Goal: Task Accomplishment & Management: Use online tool/utility

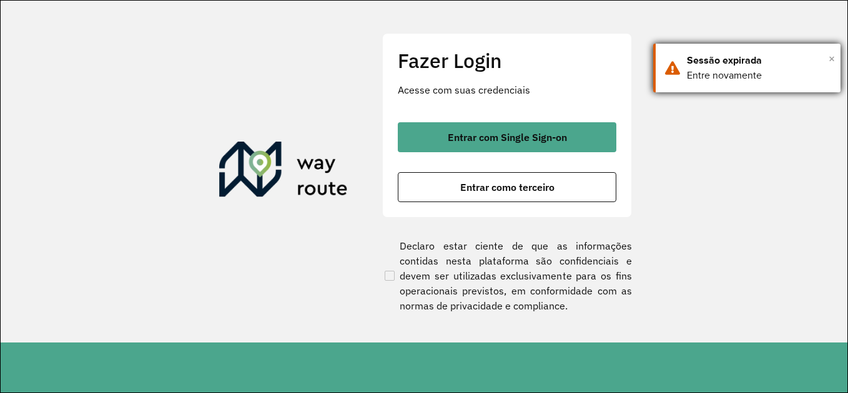
click at [831, 58] on span "×" at bounding box center [832, 58] width 6 height 19
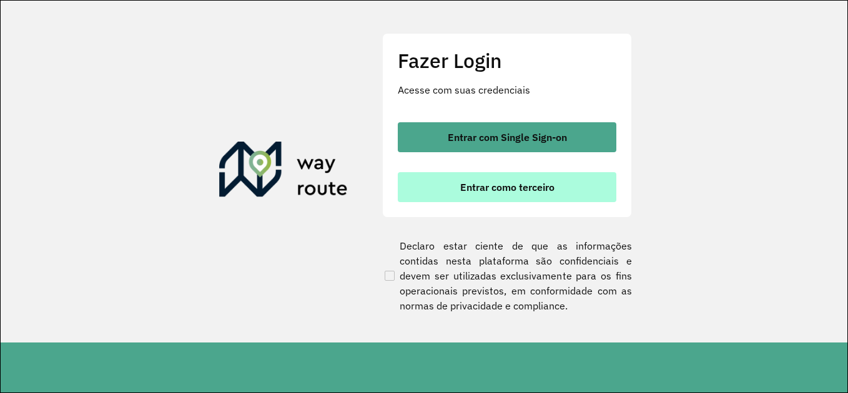
click at [539, 199] on button "Entrar como terceiro" at bounding box center [507, 187] width 219 height 30
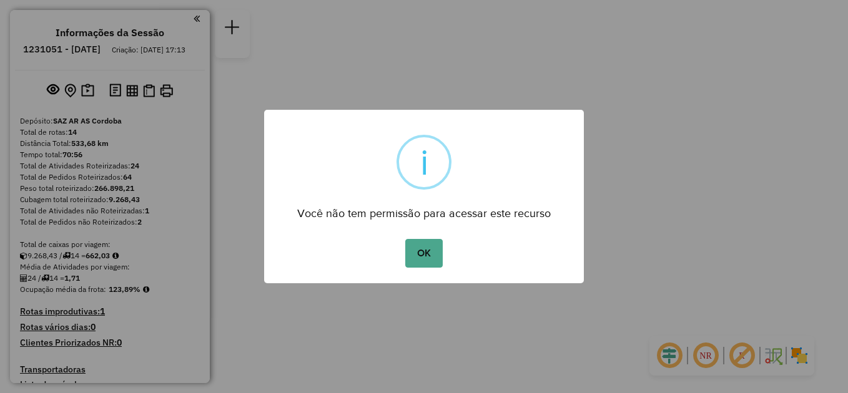
drag, startPoint x: 644, startPoint y: 92, endPoint x: 649, endPoint y: 112, distance: 20.5
click at [647, 132] on div "× i Você não tem permissão para acessar este recurso OK No Cancel" at bounding box center [424, 196] width 848 height 393
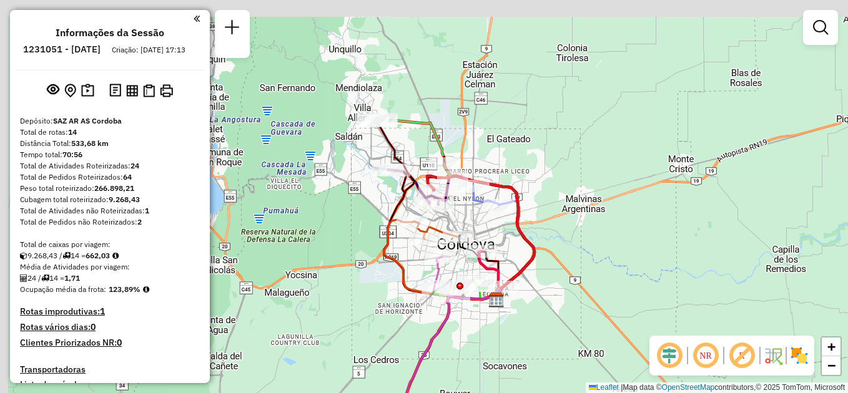
drag, startPoint x: 487, startPoint y: 79, endPoint x: 600, endPoint y: 147, distance: 131.6
click at [604, 147] on div "Janela de atendimento Grade de atendimento Capacidade Transportadoras Veículos …" at bounding box center [424, 196] width 848 height 393
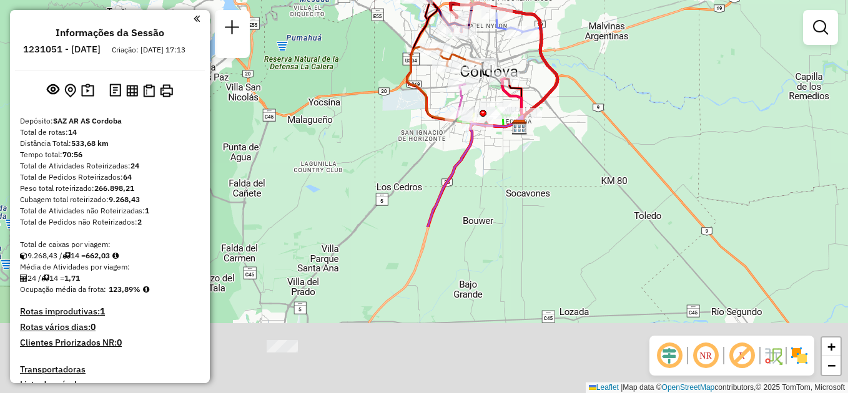
drag, startPoint x: 402, startPoint y: 316, endPoint x: 358, endPoint y: 106, distance: 214.3
click at [358, 106] on div "Janela de atendimento Grade de atendimento Capacidade Transportadoras Veículos …" at bounding box center [424, 196] width 848 height 393
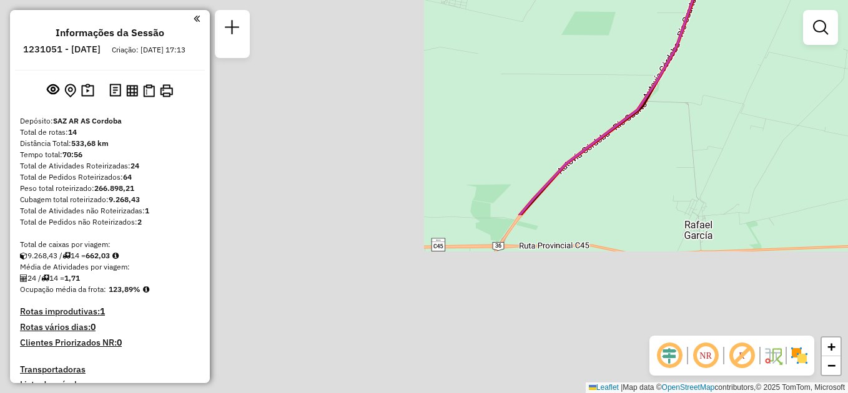
drag, startPoint x: 378, startPoint y: 273, endPoint x: 850, endPoint y: 56, distance: 519.9
click at [847, 56] on html "Aguarde... Pop-up bloqueado! Seu navegador bloqueou automáticamente a abertura …" at bounding box center [424, 196] width 848 height 393
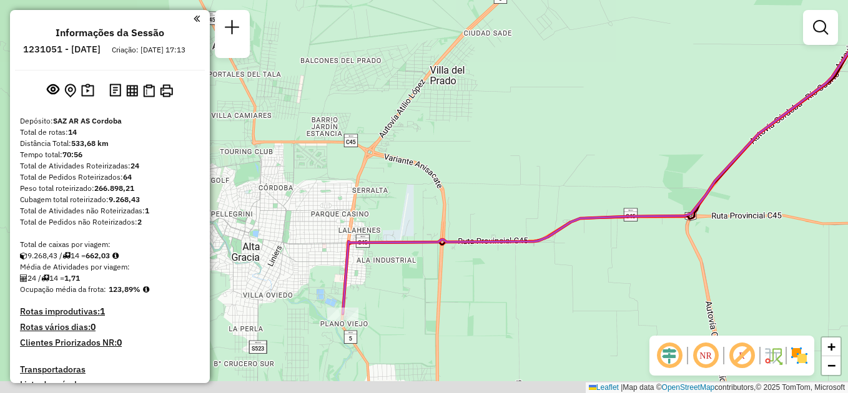
drag, startPoint x: 687, startPoint y: 209, endPoint x: 758, endPoint y: 162, distance: 84.7
click at [758, 162] on div "Janela de atendimento Grade de atendimento Capacidade Transportadoras Veículos …" at bounding box center [424, 196] width 848 height 393
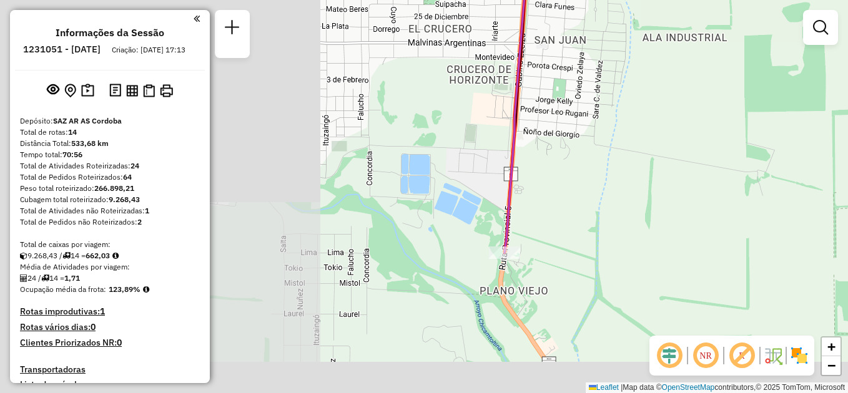
drag, startPoint x: 377, startPoint y: 302, endPoint x: 674, endPoint y: 252, distance: 301.3
click at [674, 252] on div "Janela de atendimento Grade de atendimento Capacidade Transportadoras Veículos …" at bounding box center [424, 196] width 848 height 393
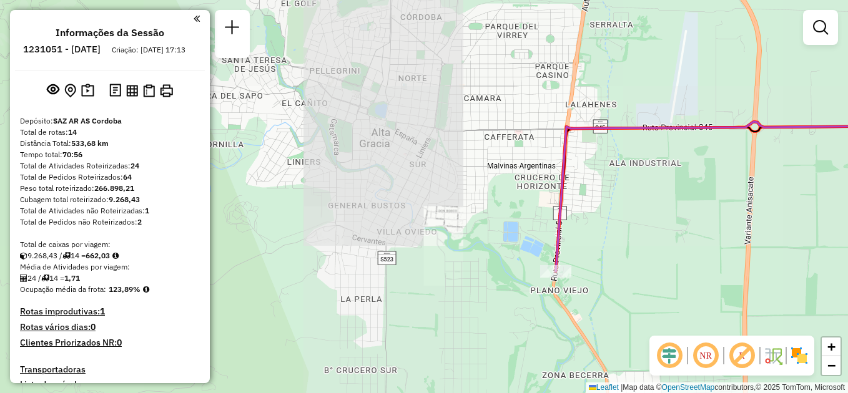
drag, startPoint x: 731, startPoint y: 179, endPoint x: 406, endPoint y: 360, distance: 371.8
click at [408, 363] on div "Janela de atendimento Grade de atendimento Capacidade Transportadoras Veículos …" at bounding box center [424, 196] width 848 height 393
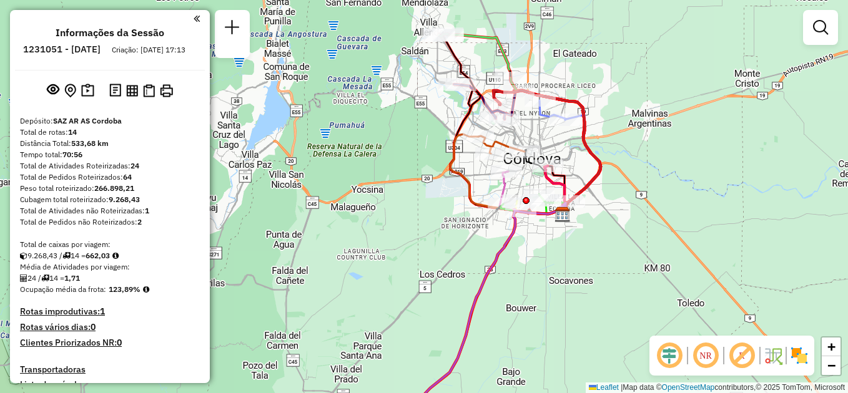
drag, startPoint x: 646, startPoint y: 214, endPoint x: 588, endPoint y: 360, distance: 157.6
click at [597, 377] on div "Janela de atendimento Grade de atendimento Capacidade Transportadoras Veículos …" at bounding box center [424, 196] width 848 height 393
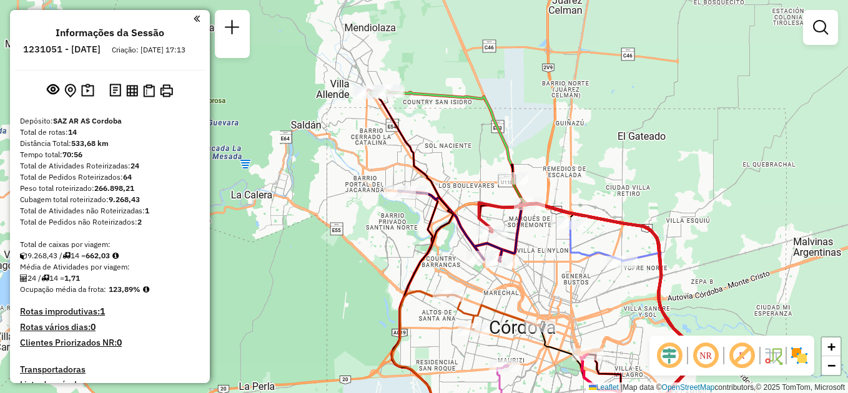
drag, startPoint x: 500, startPoint y: 82, endPoint x: 646, endPoint y: 155, distance: 163.4
click at [646, 155] on div "Janela de atendimento Grade de atendimento Capacidade Transportadoras Veículos …" at bounding box center [424, 196] width 848 height 393
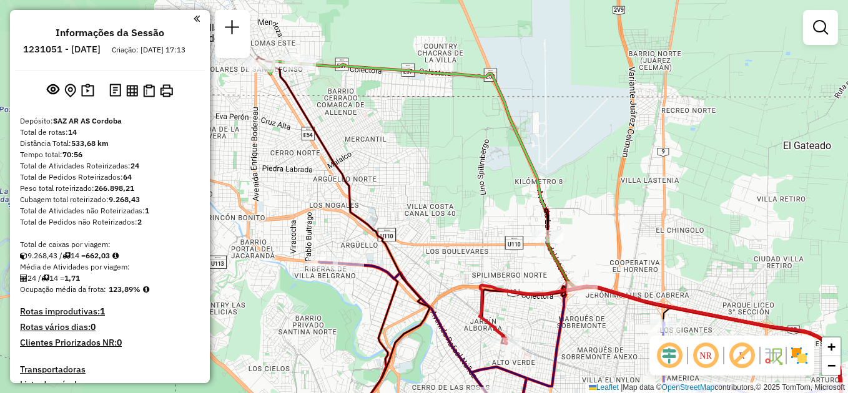
drag, startPoint x: 533, startPoint y: 208, endPoint x: 480, endPoint y: 192, distance: 55.3
click at [696, 270] on div "Janela de atendimento Grade de atendimento Capacidade Transportadoras Veículos …" at bounding box center [424, 196] width 848 height 393
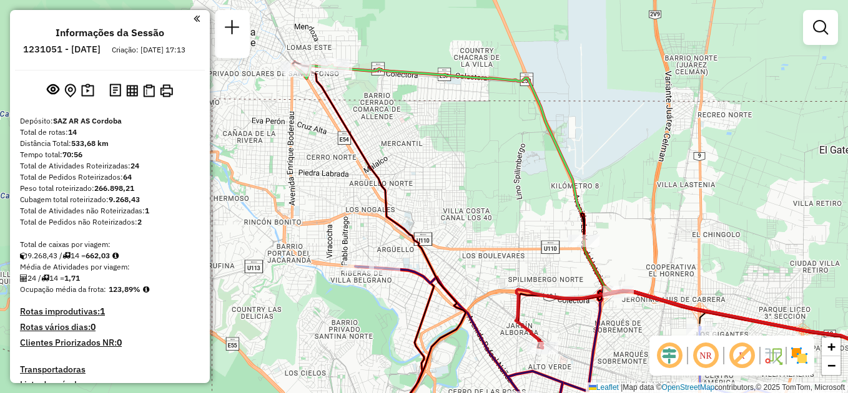
drag, startPoint x: 357, startPoint y: 157, endPoint x: 393, endPoint y: 162, distance: 35.9
click at [393, 162] on div "Janela de atendimento Grade de atendimento Capacidade Transportadoras Veículos …" at bounding box center [424, 196] width 848 height 393
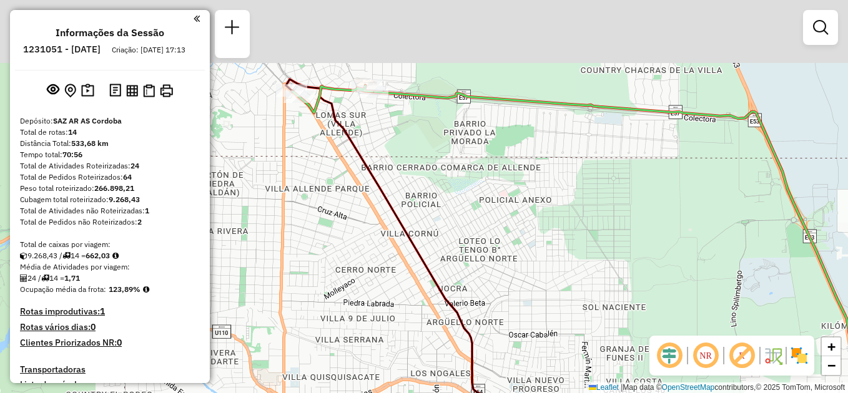
drag, startPoint x: 378, startPoint y: 121, endPoint x: 538, endPoint y: 321, distance: 256.0
click at [538, 321] on div "Janela de atendimento Grade de atendimento Capacidade Transportadoras Veículos …" at bounding box center [424, 196] width 848 height 393
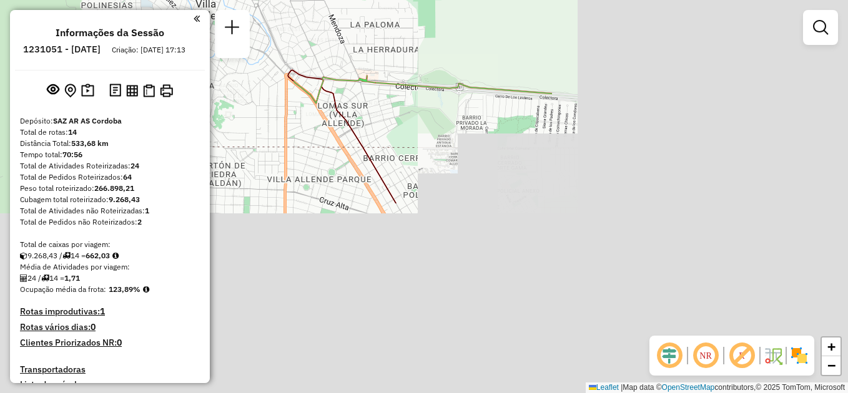
drag, startPoint x: 508, startPoint y: 177, endPoint x: 395, endPoint y: 103, distance: 134.9
click at [396, 104] on div "Janela de atendimento Grade de atendimento Capacidade Transportadoras Veículos …" at bounding box center [424, 196] width 848 height 393
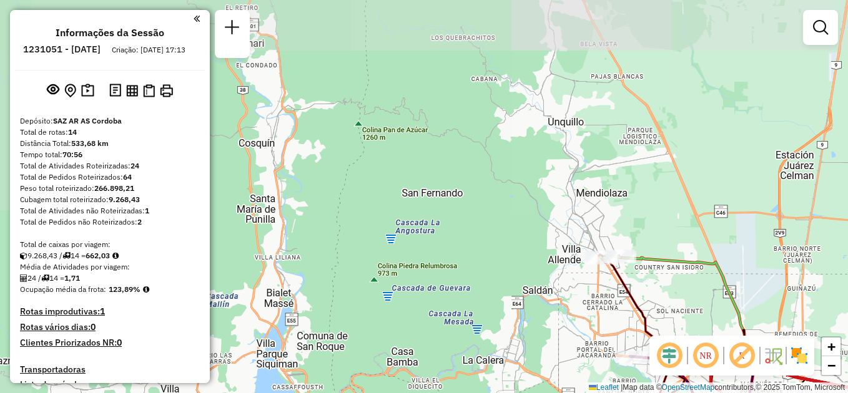
drag, startPoint x: 704, startPoint y: 305, endPoint x: 450, endPoint y: 99, distance: 327.6
click at [450, 99] on div "Janela de atendimento Grade de atendimento Capacidade Transportadoras Veículos …" at bounding box center [424, 196] width 848 height 393
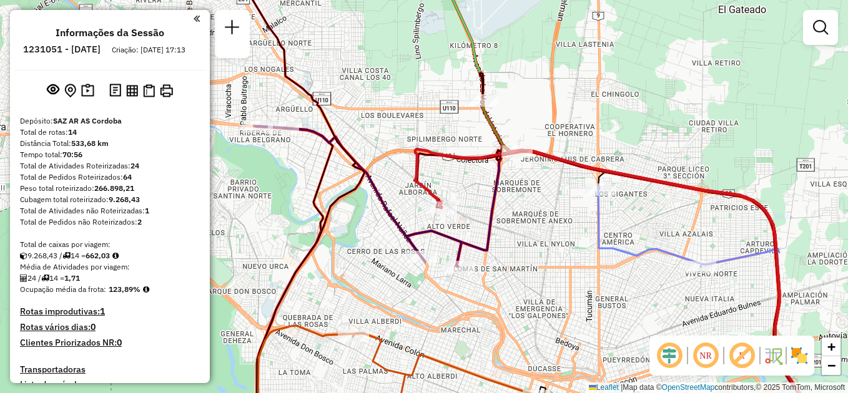
drag, startPoint x: 564, startPoint y: 229, endPoint x: 519, endPoint y: 242, distance: 46.1
click at [519, 242] on div "Janela de atendimento Grade de atendimento Capacidade Transportadoras Veículos …" at bounding box center [424, 196] width 848 height 393
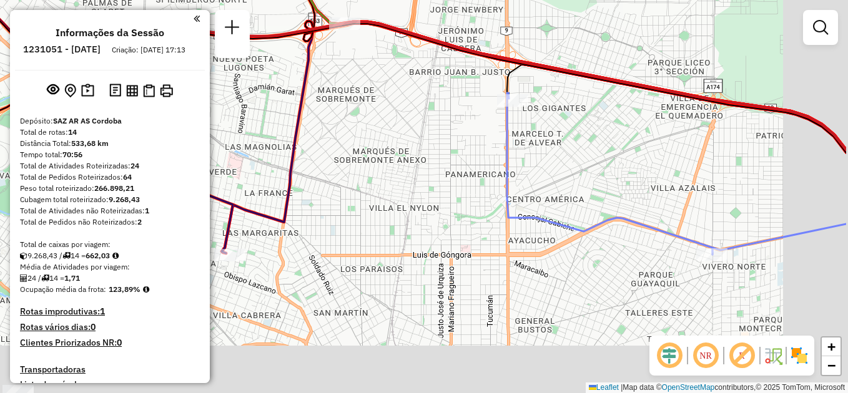
drag, startPoint x: 438, startPoint y: 173, endPoint x: 396, endPoint y: 114, distance: 72.9
click at [391, 116] on div "Janela de atendimento Grade de atendimento Capacidade Transportadoras Veículos …" at bounding box center [424, 196] width 848 height 393
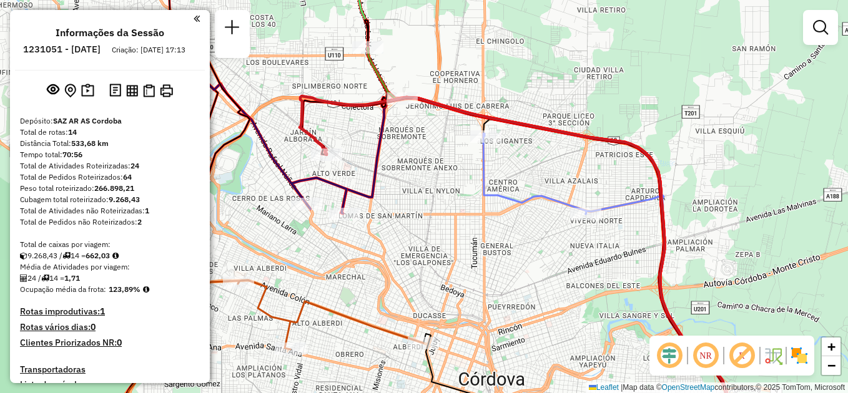
drag, startPoint x: 406, startPoint y: 185, endPoint x: 437, endPoint y: 144, distance: 51.8
click at [441, 172] on div "Janela de atendimento Grade de atendimento Capacidade Transportadoras Veículos …" at bounding box center [424, 196] width 848 height 393
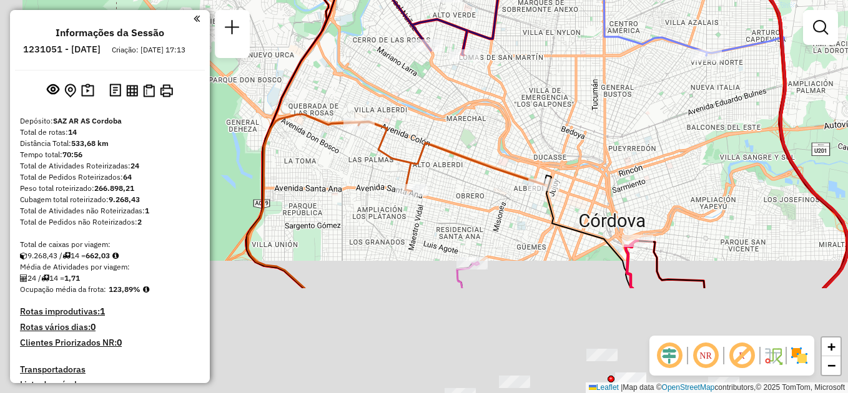
drag, startPoint x: 414, startPoint y: 271, endPoint x: 519, endPoint y: 106, distance: 196.2
click at [519, 106] on div "Janela de atendimento Grade de atendimento Capacidade Transportadoras Veículos …" at bounding box center [424, 196] width 848 height 393
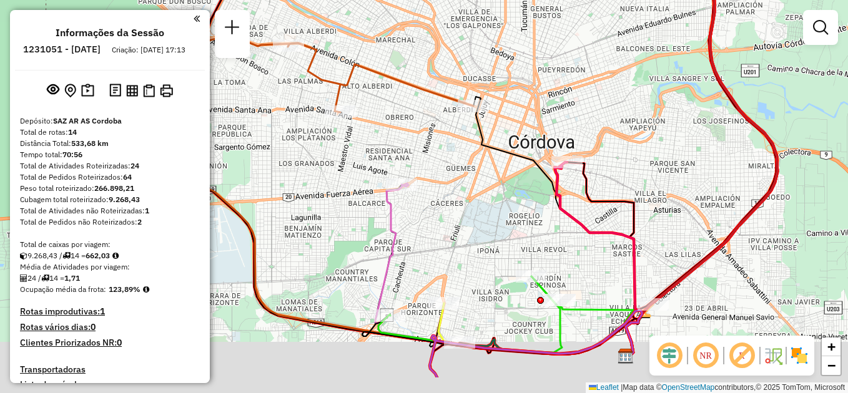
drag, startPoint x: 510, startPoint y: 234, endPoint x: 413, endPoint y: 123, distance: 146.9
click at [413, 123] on div "Janela de atendimento Grade de atendimento Capacidade Transportadoras Veículos …" at bounding box center [424, 196] width 848 height 393
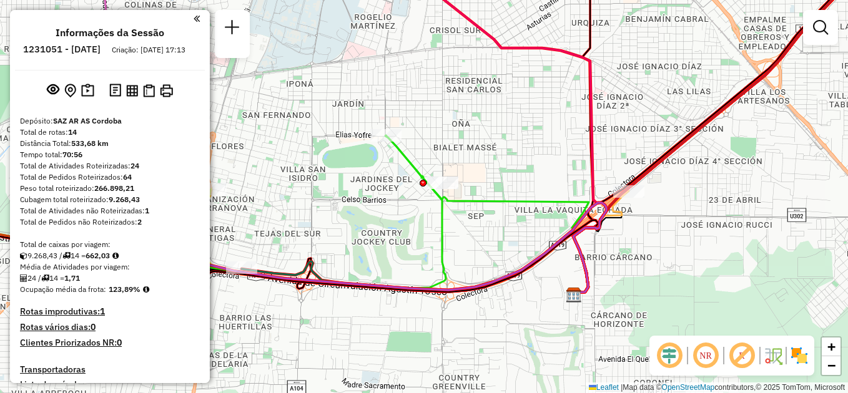
drag, startPoint x: 503, startPoint y: 210, endPoint x: 493, endPoint y: 96, distance: 115.4
click at [493, 96] on div "Janela de atendimento Grade de atendimento Capacidade Transportadoras Veículos …" at bounding box center [424, 196] width 848 height 393
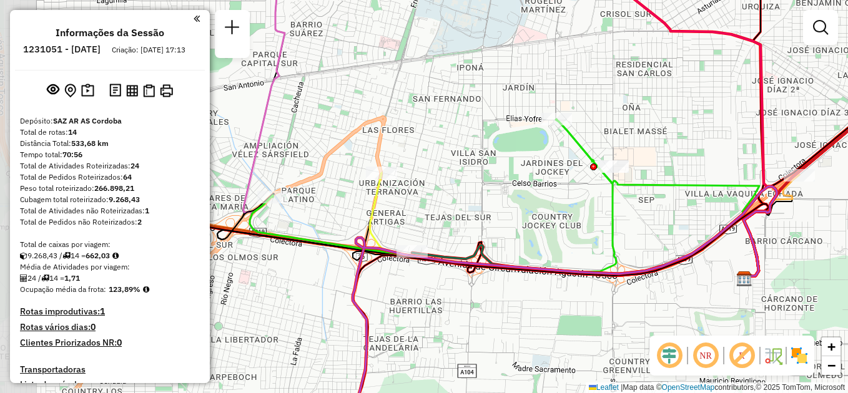
drag, startPoint x: 463, startPoint y: 130, endPoint x: 636, endPoint y: 114, distance: 173.7
click at [636, 114] on div "Janela de atendimento Grade de atendimento Capacidade Transportadoras Veículos …" at bounding box center [424, 196] width 848 height 393
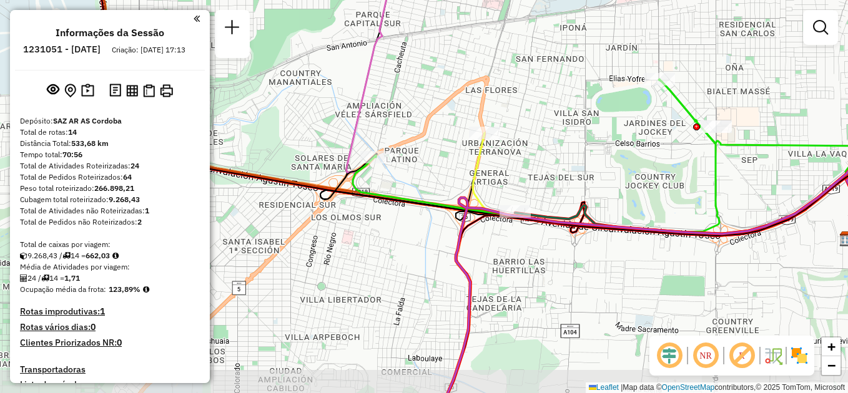
drag, startPoint x: 543, startPoint y: 205, endPoint x: 577, endPoint y: 162, distance: 55.1
click at [634, 165] on div "Janela de atendimento Grade de atendimento Capacidade Transportadoras Veículos …" at bounding box center [424, 196] width 848 height 393
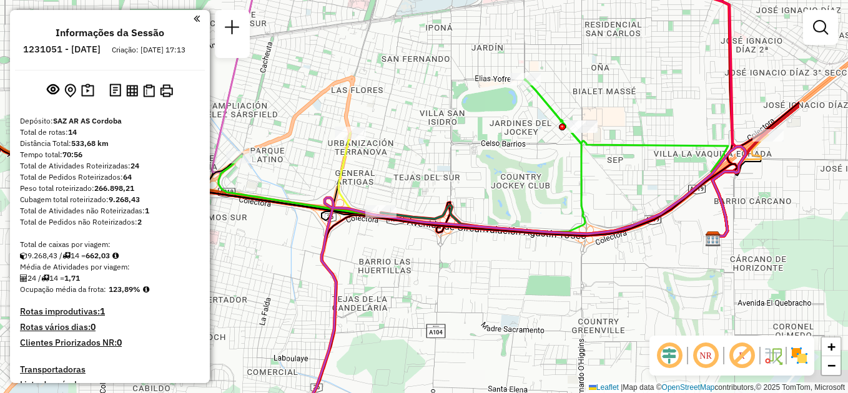
drag, startPoint x: 741, startPoint y: 182, endPoint x: 558, endPoint y: 189, distance: 183.1
click at [558, 189] on div "Janela de atendimento Grade de atendimento Capacidade Transportadoras Veículos …" at bounding box center [424, 196] width 848 height 393
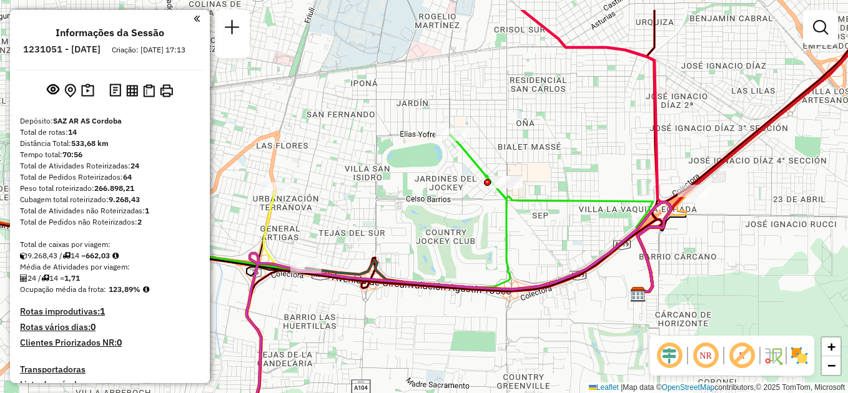
drag, startPoint x: 614, startPoint y: 112, endPoint x: 589, endPoint y: 162, distance: 55.3
click at [589, 162] on div "Janela de atendimento Grade de atendimento Capacidade Transportadoras Veículos …" at bounding box center [424, 196] width 848 height 393
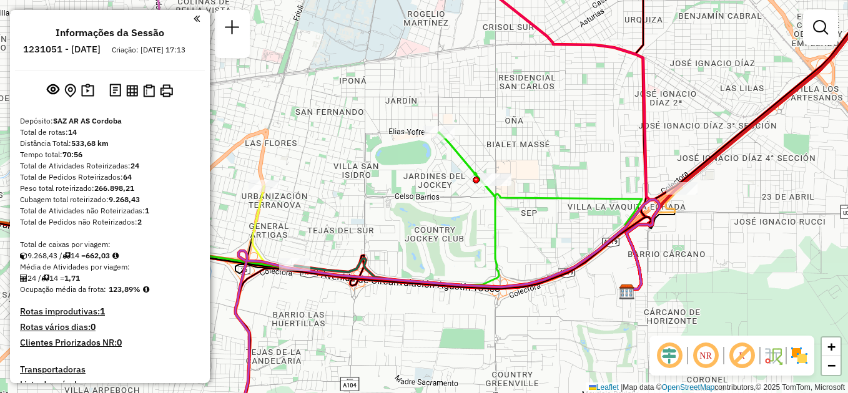
drag, startPoint x: 519, startPoint y: 246, endPoint x: 382, endPoint y: 210, distance: 142.7
click at [383, 211] on div "Janela de atendimento Grade de atendimento Capacidade Transportadoras Veículos …" at bounding box center [424, 196] width 848 height 393
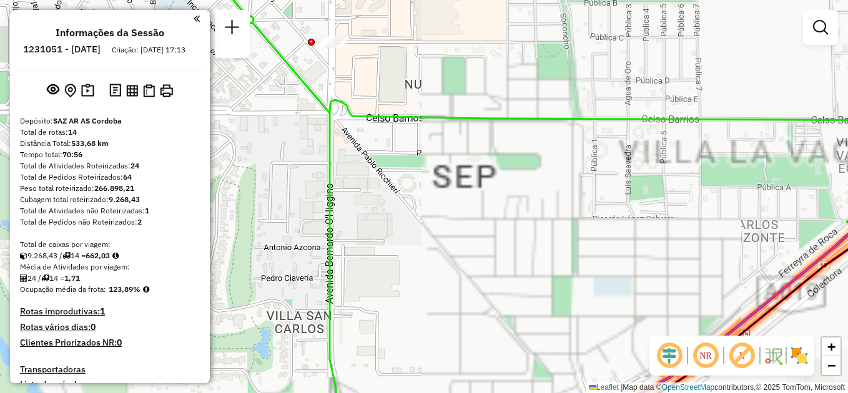
drag, startPoint x: 356, startPoint y: 182, endPoint x: 476, endPoint y: 291, distance: 161.8
click at [476, 291] on div "Janela de atendimento Grade de atendimento Capacidade Transportadoras Veículos …" at bounding box center [424, 196] width 848 height 393
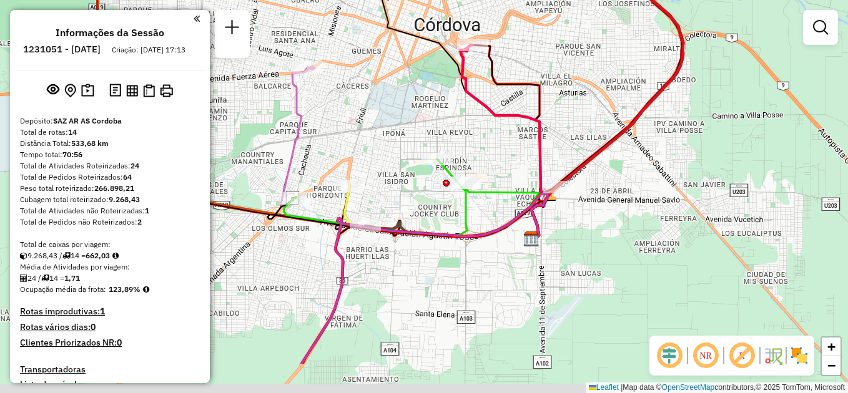
drag, startPoint x: 516, startPoint y: 287, endPoint x: 482, endPoint y: 206, distance: 87.6
click at [482, 206] on div "Janela de atendimento Grade de atendimento Capacidade Transportadoras Veículos …" at bounding box center [424, 196] width 848 height 393
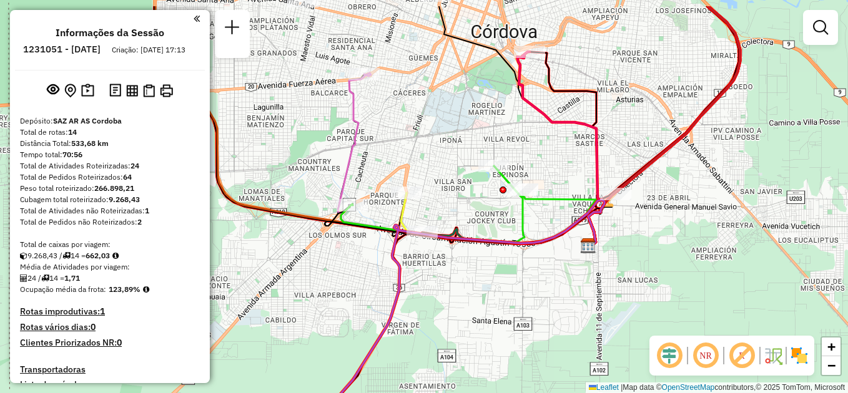
drag, startPoint x: 283, startPoint y: 200, endPoint x: 359, endPoint y: 245, distance: 88.2
click at [359, 245] on div "Janela de atendimento Grade de atendimento Capacidade Transportadoras Veículos …" at bounding box center [424, 196] width 848 height 393
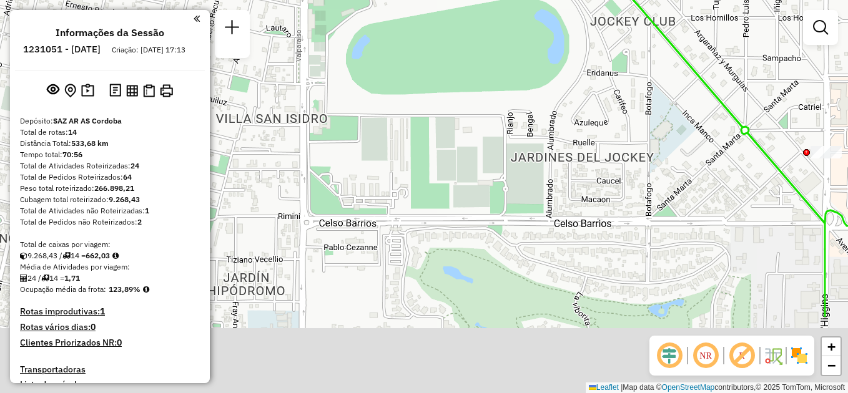
drag, startPoint x: 707, startPoint y: 253, endPoint x: 651, endPoint y: 143, distance: 123.7
click at [643, 131] on div "Janela de atendimento Grade de atendimento Capacidade Transportadoras Veículos …" at bounding box center [424, 196] width 848 height 393
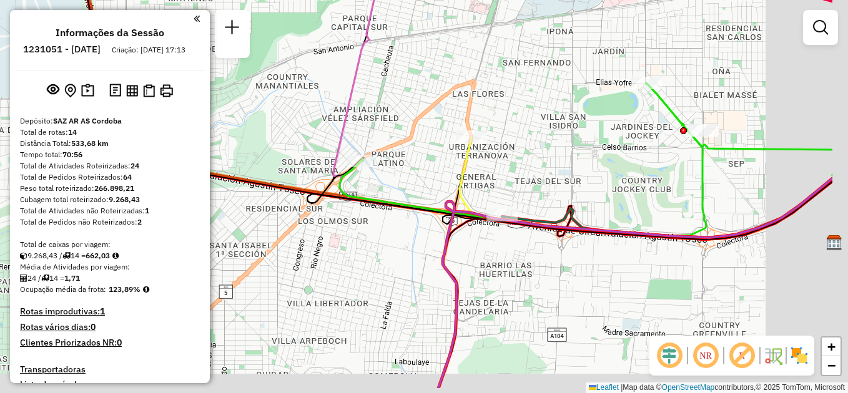
drag, startPoint x: 623, startPoint y: 232, endPoint x: 522, endPoint y: 187, distance: 109.9
click at [522, 187] on div "Janela de atendimento Grade de atendimento Capacidade Transportadoras Veículos …" at bounding box center [424, 196] width 848 height 393
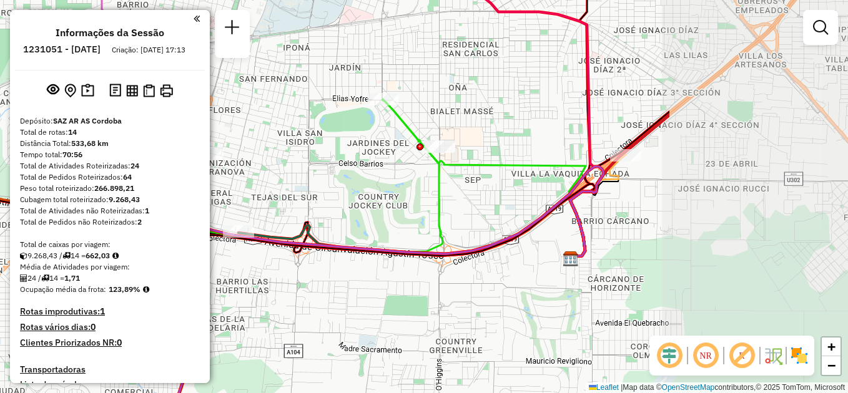
drag, startPoint x: 629, startPoint y: 167, endPoint x: 362, endPoint y: 183, distance: 267.1
click at [362, 183] on div "Janela de atendimento Grade de atendimento Capacidade Transportadoras Veículos …" at bounding box center [424, 196] width 848 height 393
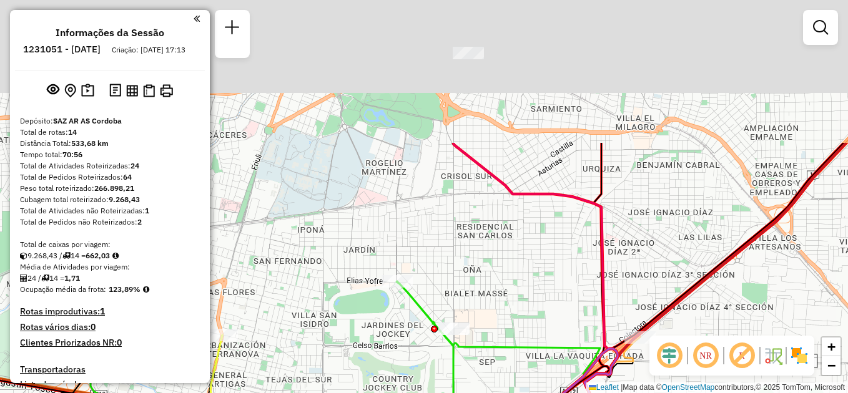
drag, startPoint x: 677, startPoint y: 216, endPoint x: 694, endPoint y: 398, distance: 183.2
click at [694, 393] on html "Aguarde... Pop-up bloqueado! Seu navegador bloqueou automáticamente a abertura …" at bounding box center [424, 196] width 848 height 393
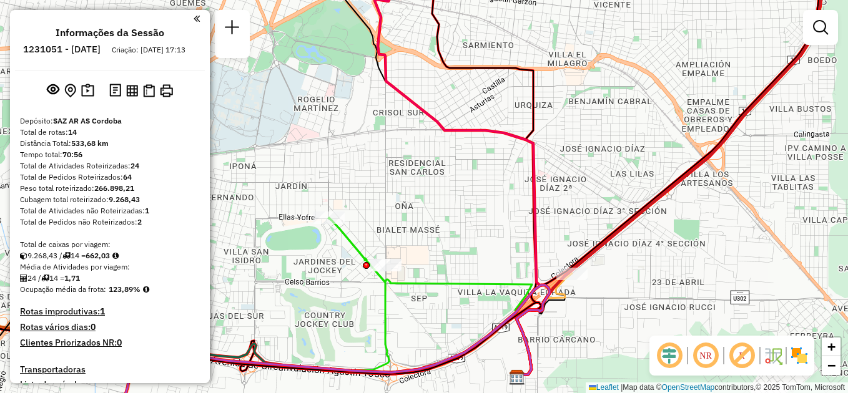
drag, startPoint x: 464, startPoint y: 207, endPoint x: 578, endPoint y: 283, distance: 137.3
click at [578, 283] on div "Janela de atendimento Grade de atendimento Capacidade Transportadoras Veículos …" at bounding box center [424, 196] width 848 height 393
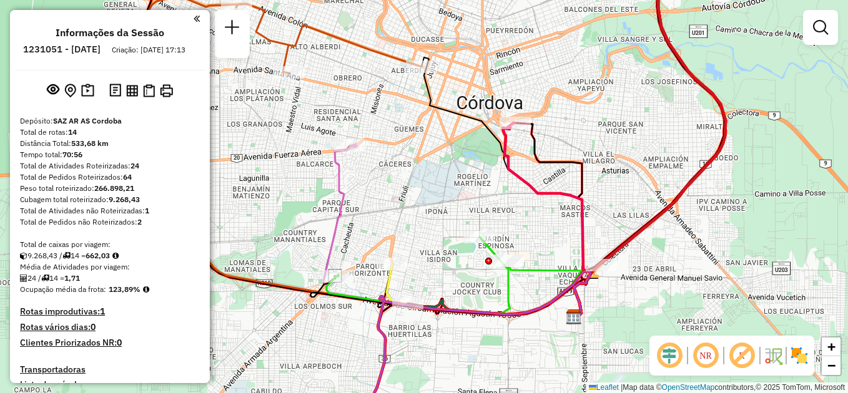
drag, startPoint x: 473, startPoint y: 295, endPoint x: 469, endPoint y: 260, distance: 35.2
click at [469, 260] on div "Janela de atendimento Grade de atendimento Capacidade Transportadoras Veículos …" at bounding box center [424, 196] width 848 height 393
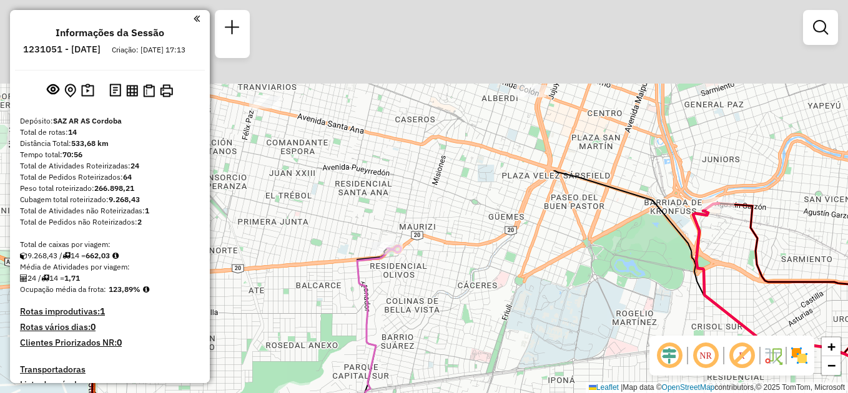
drag, startPoint x: 335, startPoint y: 159, endPoint x: 455, endPoint y: 368, distance: 241.3
click at [455, 368] on div "Janela de atendimento Grade de atendimento Capacidade Transportadoras Veículos …" at bounding box center [424, 196] width 848 height 393
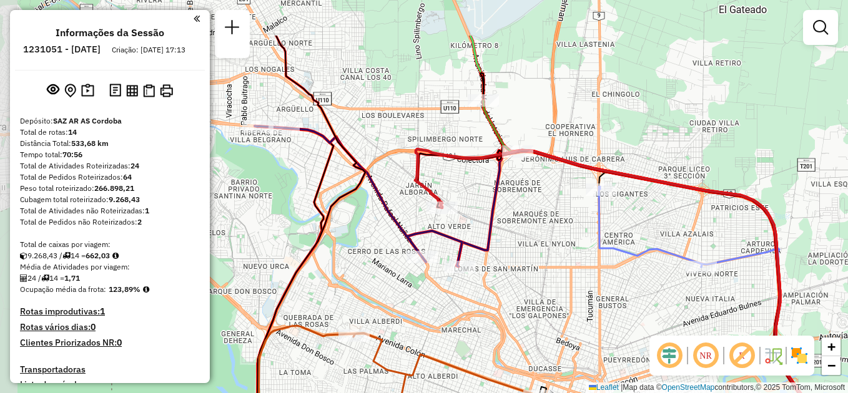
drag, startPoint x: 451, startPoint y: 254, endPoint x: 481, endPoint y: 328, distance: 79.3
click at [481, 328] on div "Janela de atendimento Grade de atendimento Capacidade Transportadoras Veículos …" at bounding box center [424, 196] width 848 height 393
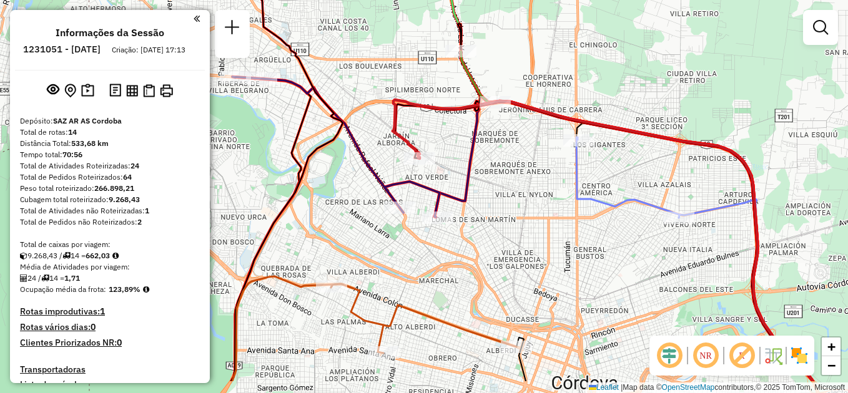
drag, startPoint x: 558, startPoint y: 292, endPoint x: 536, endPoint y: 240, distance: 55.9
click at [536, 240] on div "Janela de atendimento Grade de atendimento Capacidade Transportadoras Veículos …" at bounding box center [424, 196] width 848 height 393
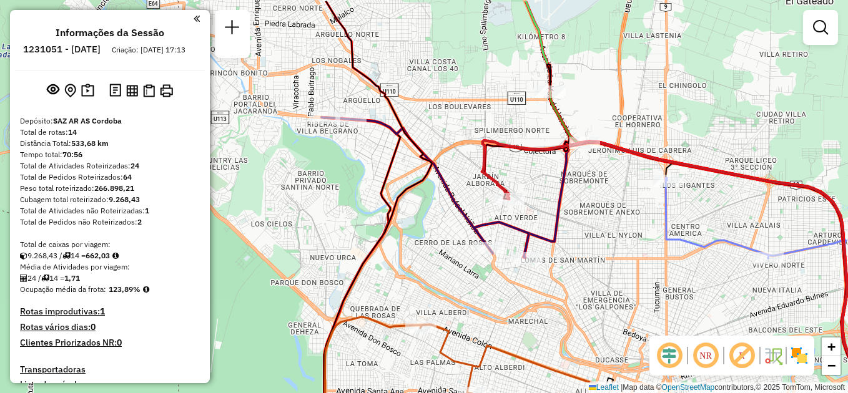
drag, startPoint x: 483, startPoint y: 241, endPoint x: 572, endPoint y: 282, distance: 98.1
click at [572, 282] on div "Janela de atendimento Grade de atendimento Capacidade Transportadoras Veículos …" at bounding box center [424, 196] width 848 height 393
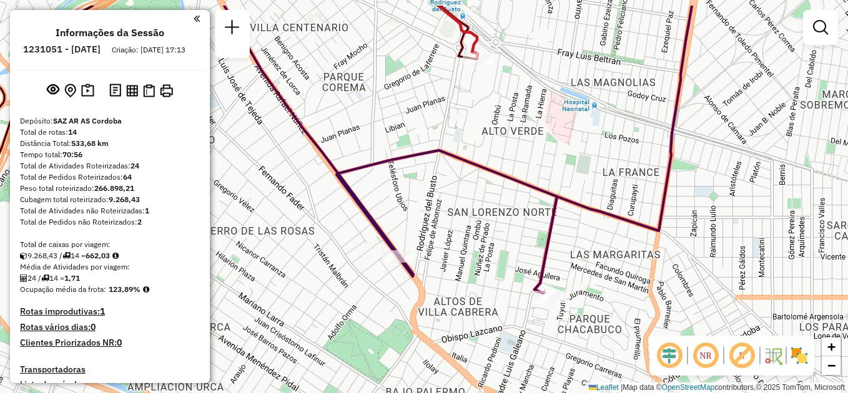
drag, startPoint x: 439, startPoint y: 266, endPoint x: 466, endPoint y: 311, distance: 52.7
click at [466, 311] on div "Janela de atendimento Grade de atendimento Capacidade Transportadoras Veículos …" at bounding box center [424, 196] width 848 height 393
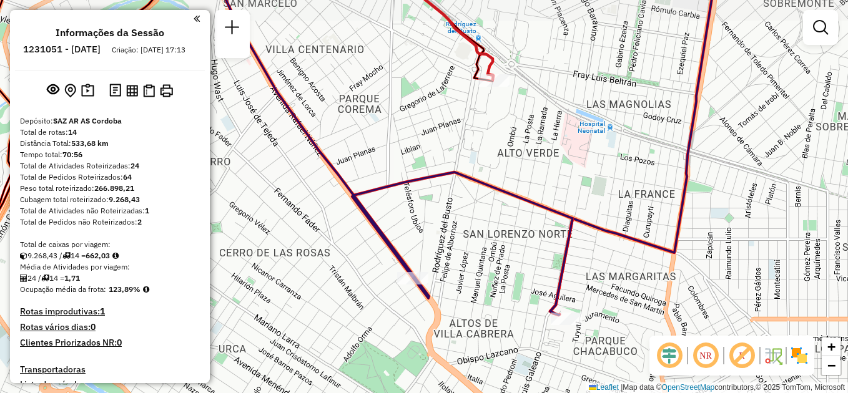
drag, startPoint x: 449, startPoint y: 219, endPoint x: 470, endPoint y: 247, distance: 34.8
click at [470, 247] on div "Janela de atendimento Grade de atendimento Capacidade Transportadoras Veículos …" at bounding box center [424, 196] width 848 height 393
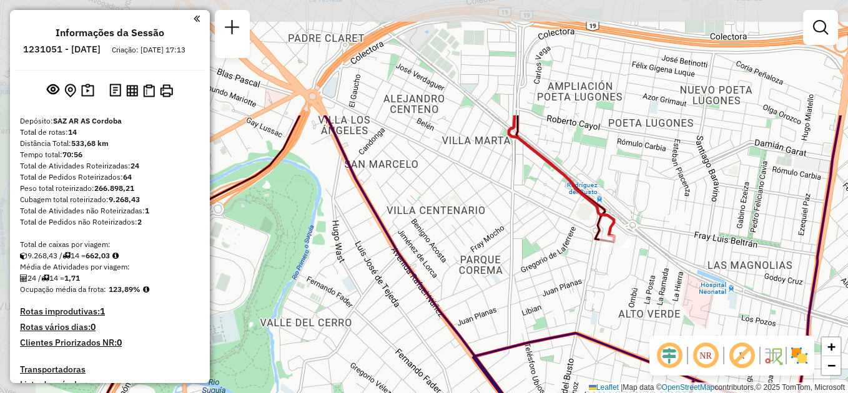
drag, startPoint x: 394, startPoint y: 202, endPoint x: 495, endPoint y: 338, distance: 170.1
click at [495, 338] on div "Janela de atendimento Grade de atendimento Capacidade Transportadoras Veículos …" at bounding box center [424, 196] width 848 height 393
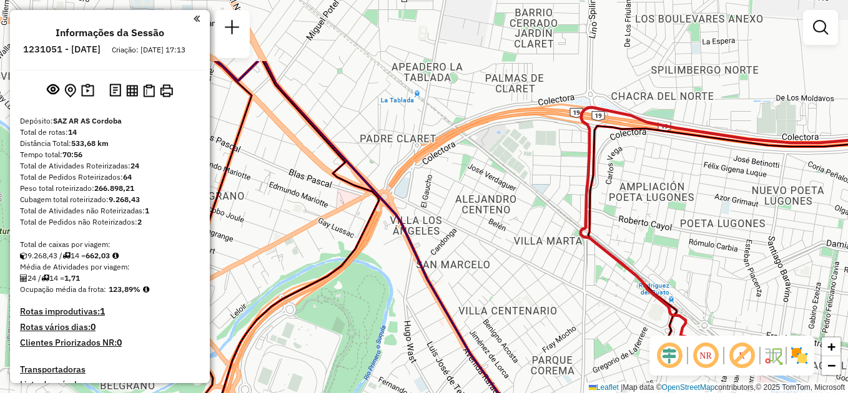
drag, startPoint x: 432, startPoint y: 248, endPoint x: 512, endPoint y: 370, distance: 146.2
click at [512, 370] on div "Janela de atendimento Grade de atendimento Capacidade Transportadoras Veículos …" at bounding box center [424, 196] width 848 height 393
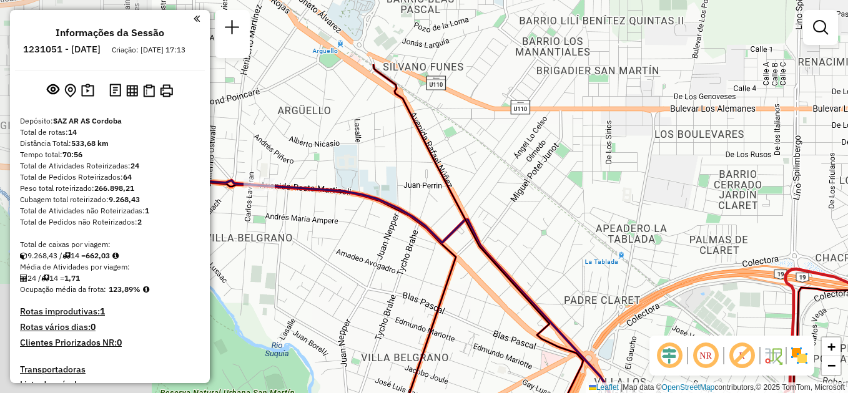
drag, startPoint x: 418, startPoint y: 232, endPoint x: 589, endPoint y: 337, distance: 200.7
click at [589, 337] on div "Janela de atendimento Grade de atendimento Capacidade Transportadoras Veículos …" at bounding box center [424, 196] width 848 height 393
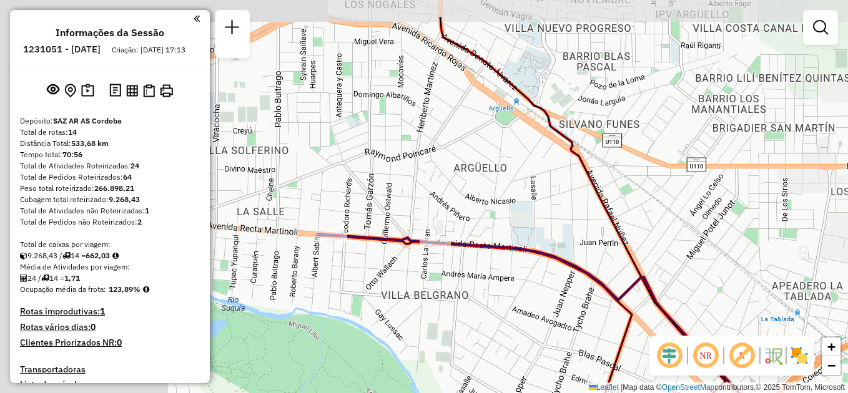
drag, startPoint x: 317, startPoint y: 240, endPoint x: 425, endPoint y: 248, distance: 108.3
click at [492, 294] on div "Janela de atendimento Grade de atendimento Capacidade Transportadoras Veículos …" at bounding box center [424, 196] width 848 height 393
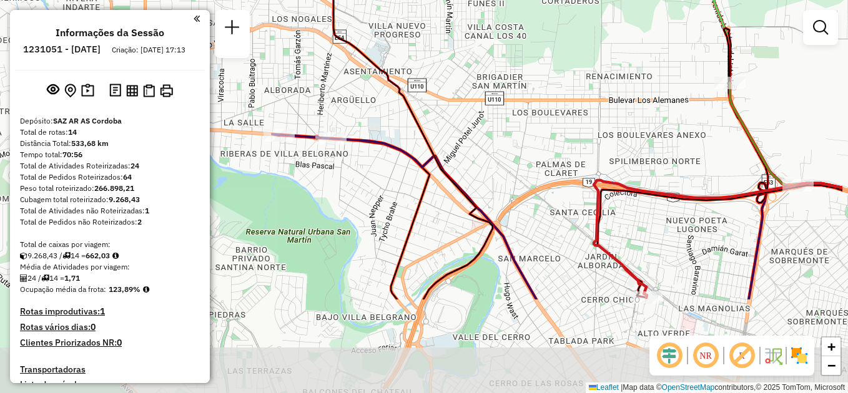
drag, startPoint x: 452, startPoint y: 339, endPoint x: 350, endPoint y: 189, distance: 182.0
click at [353, 192] on div "Janela de atendimento Grade de atendimento Capacidade Transportadoras Veículos …" at bounding box center [424, 196] width 848 height 393
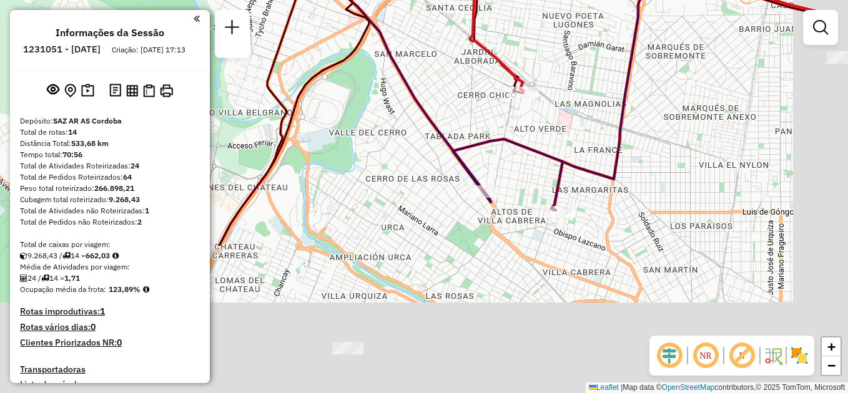
drag, startPoint x: 455, startPoint y: 327, endPoint x: 315, endPoint y: 111, distance: 256.8
click at [315, 111] on div "Janela de atendimento Grade de atendimento Capacidade Transportadoras Veículos …" at bounding box center [424, 196] width 848 height 393
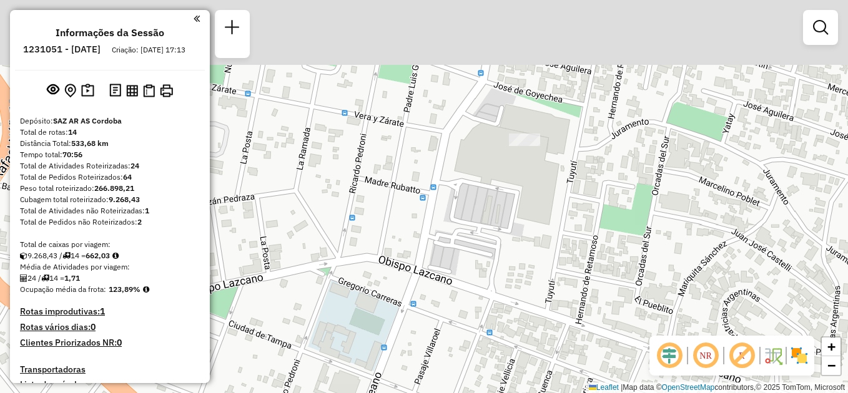
drag, startPoint x: 508, startPoint y: 146, endPoint x: 556, endPoint y: 346, distance: 205.4
click at [556, 346] on div "Janela de atendimento Grade de atendimento Capacidade Transportadoras Veículos …" at bounding box center [424, 196] width 848 height 393
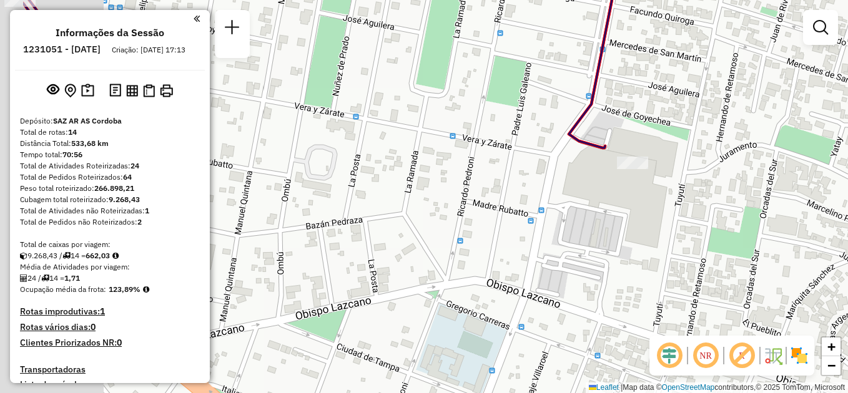
drag, startPoint x: 362, startPoint y: 220, endPoint x: 470, endPoint y: 244, distance: 111.2
click at [471, 244] on div "Janela de atendimento Grade de atendimento Capacidade Transportadoras Veículos …" at bounding box center [424, 196] width 848 height 393
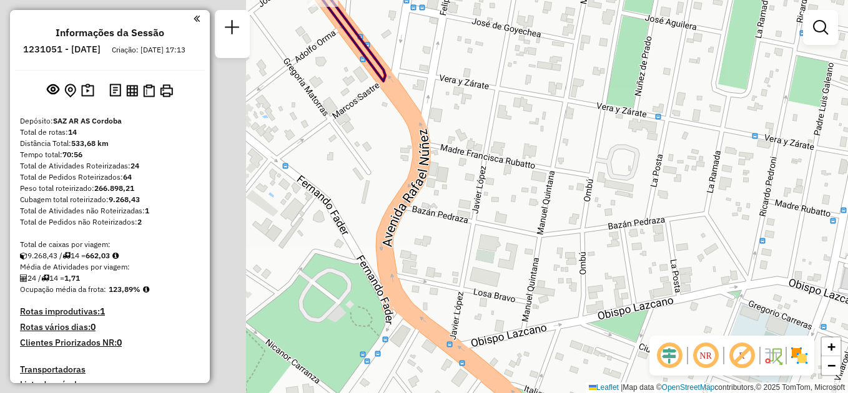
drag, startPoint x: 355, startPoint y: 233, endPoint x: 616, endPoint y: 204, distance: 262.6
click at [656, 232] on div "Janela de atendimento Grade de atendimento Capacidade Transportadoras Veículos …" at bounding box center [424, 196] width 848 height 393
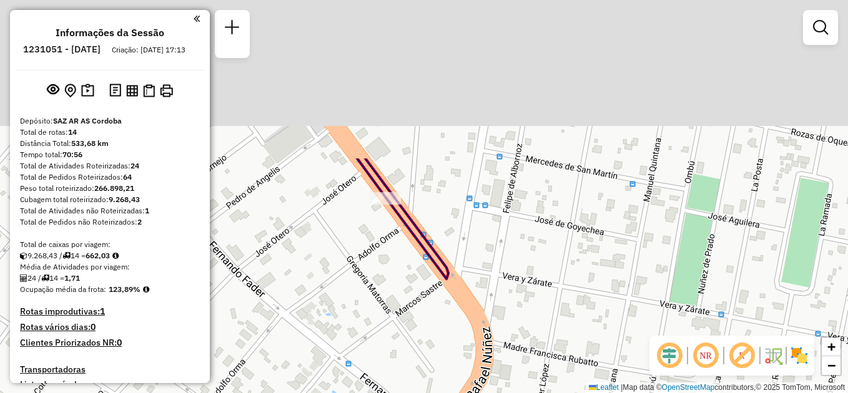
drag, startPoint x: 558, startPoint y: 180, endPoint x: 617, endPoint y: 365, distance: 193.5
click at [617, 365] on div "Janela de atendimento Grade de atendimento Capacidade Transportadoras Veículos …" at bounding box center [424, 196] width 848 height 393
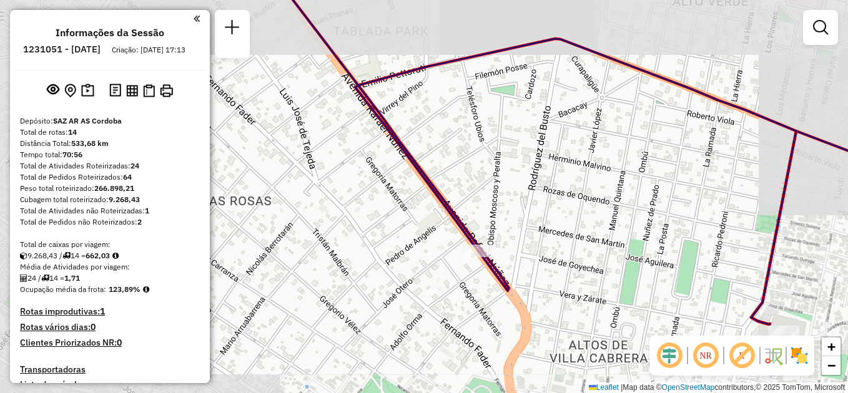
drag, startPoint x: 568, startPoint y: 321, endPoint x: 436, endPoint y: 138, distance: 225.4
click at [436, 139] on div "Janela de atendimento Grade de atendimento Capacidade Transportadoras Veículos …" at bounding box center [424, 196] width 848 height 393
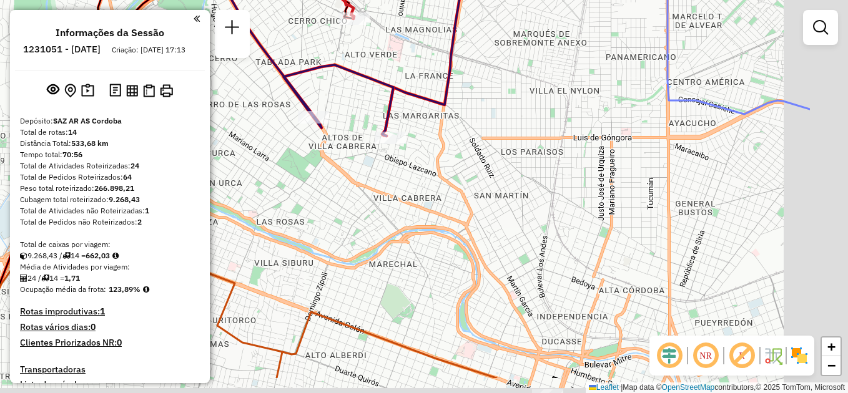
drag, startPoint x: 609, startPoint y: 258, endPoint x: 485, endPoint y: 204, distance: 135.6
click at [485, 204] on div "Janela de atendimento Grade de atendimento Capacidade Transportadoras Veículos …" at bounding box center [424, 196] width 848 height 393
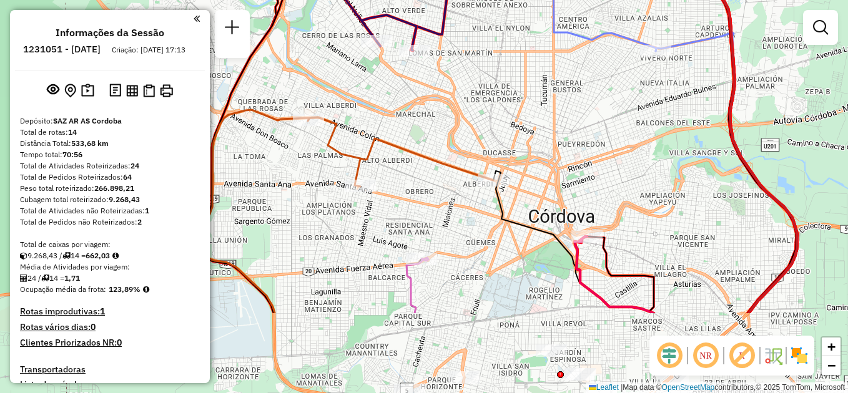
drag, startPoint x: 576, startPoint y: 269, endPoint x: 536, endPoint y: 109, distance: 164.9
click at [537, 114] on div "Janela de atendimento Grade de atendimento Capacidade Transportadoras Veículos …" at bounding box center [424, 196] width 848 height 393
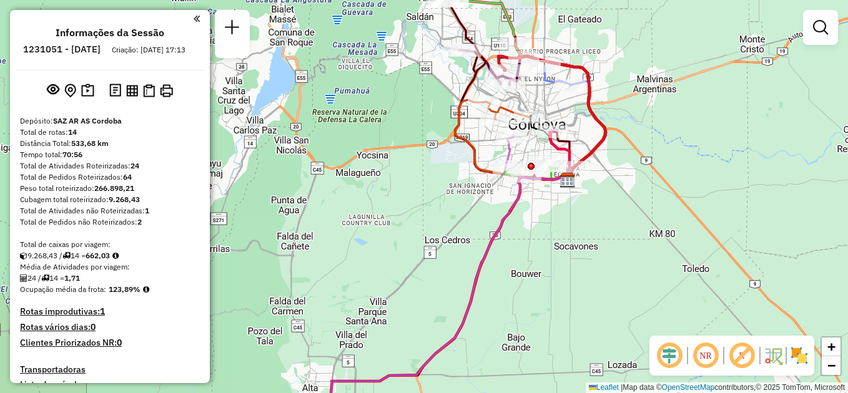
drag, startPoint x: 543, startPoint y: 278, endPoint x: 558, endPoint y: 209, distance: 71.0
click at [558, 209] on div "Janela de atendimento Grade de atendimento Capacidade Transportadoras Veículos …" at bounding box center [424, 196] width 848 height 393
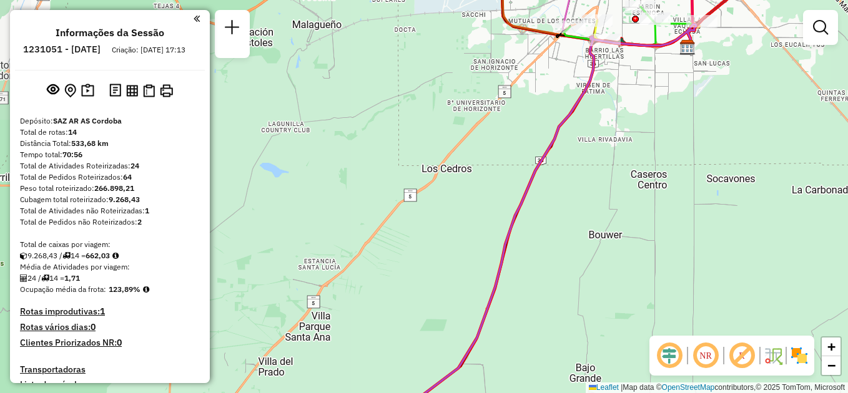
drag, startPoint x: 472, startPoint y: 268, endPoint x: 581, endPoint y: 330, distance: 125.5
click at [581, 330] on div "Janela de atendimento Grade de atendimento Capacidade Transportadoras Veículos …" at bounding box center [424, 196] width 848 height 393
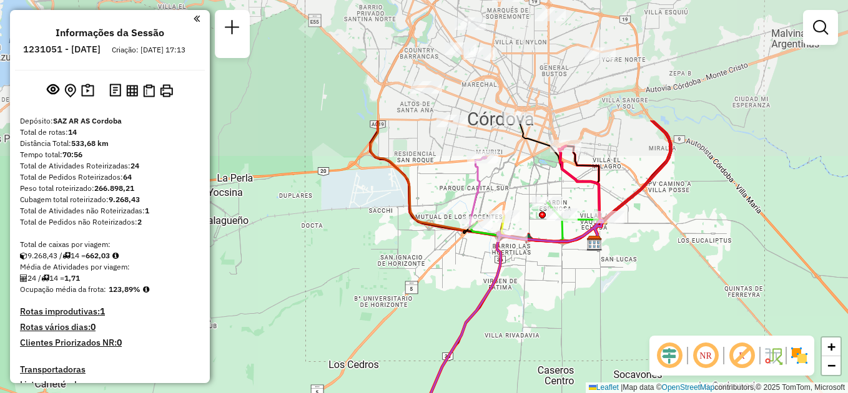
drag, startPoint x: 571, startPoint y: 313, endPoint x: 513, endPoint y: 379, distance: 88.0
click at [511, 393] on html "Aguarde... Pop-up bloqueado! Seu navegador bloqueou automáticamente a abertura …" at bounding box center [424, 196] width 848 height 393
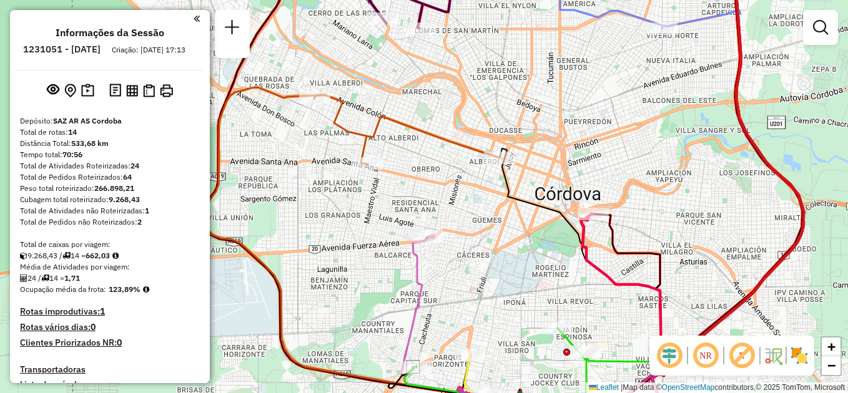
drag, startPoint x: 558, startPoint y: 200, endPoint x: 689, endPoint y: 177, distance: 133.0
click at [689, 177] on div "Janela de atendimento Grade de atendimento Capacidade Transportadoras Veículos …" at bounding box center [424, 196] width 848 height 393
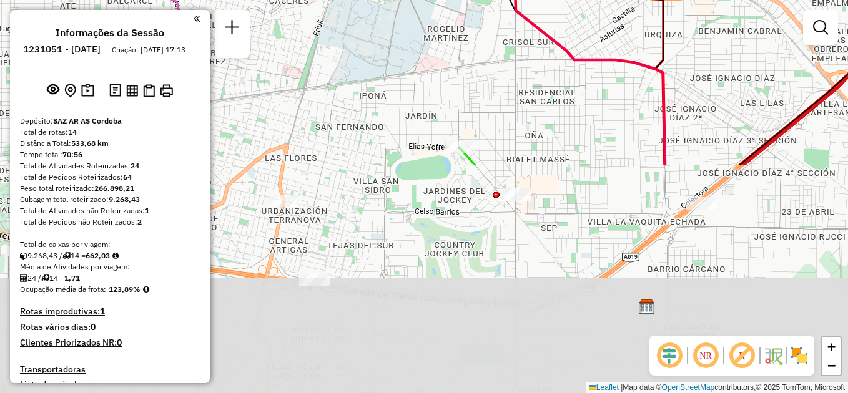
drag, startPoint x: 586, startPoint y: 340, endPoint x: 508, endPoint y: 72, distance: 279.0
click at [508, 72] on div "Janela de atendimento Grade de atendimento Capacidade Transportadoras Veículos …" at bounding box center [424, 196] width 848 height 393
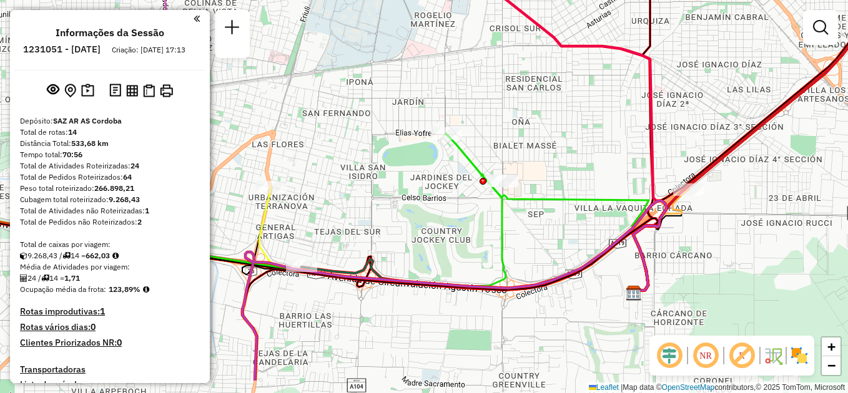
drag, startPoint x: 470, startPoint y: 299, endPoint x: 472, endPoint y: 255, distance: 43.8
click at [472, 255] on div "Janela de atendimento Grade de atendimento Capacidade Transportadoras Veículos …" at bounding box center [424, 196] width 848 height 393
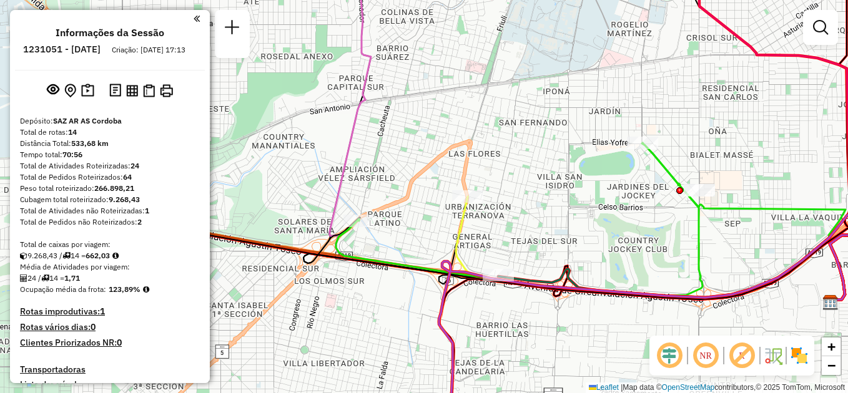
drag, startPoint x: 386, startPoint y: 240, endPoint x: 581, endPoint y: 250, distance: 195.7
click at [581, 250] on div "Janela de atendimento Grade de atendimento Capacidade Transportadoras Veículos …" at bounding box center [424, 196] width 848 height 393
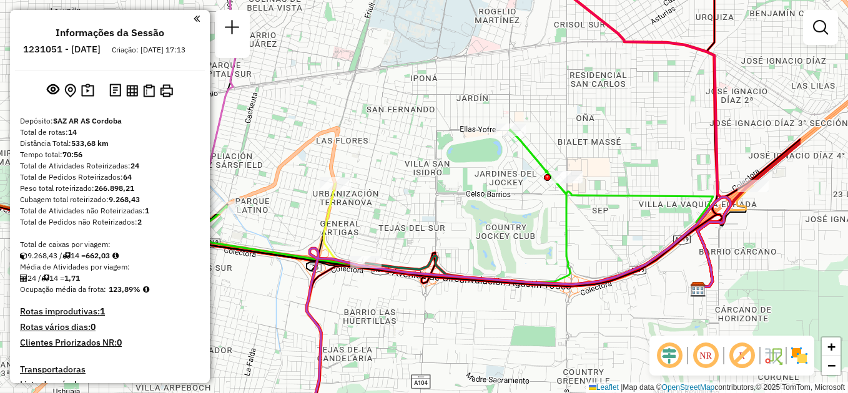
drag, startPoint x: 589, startPoint y: 236, endPoint x: 436, endPoint y: 223, distance: 153.5
click at [436, 223] on div "Janela de atendimento Grade de atendimento Capacidade Transportadoras Veículos …" at bounding box center [424, 196] width 848 height 393
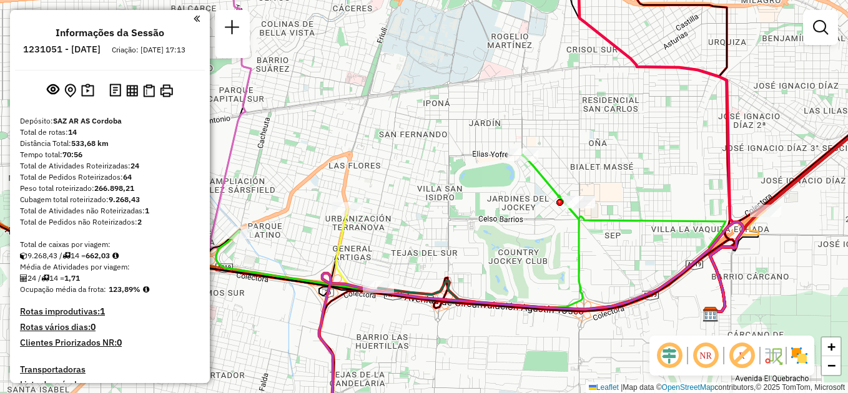
drag, startPoint x: 419, startPoint y: 210, endPoint x: 452, endPoint y: 235, distance: 41.5
click at [452, 235] on div "Janela de atendimento Grade de atendimento Capacidade Transportadoras Veículos …" at bounding box center [424, 196] width 848 height 393
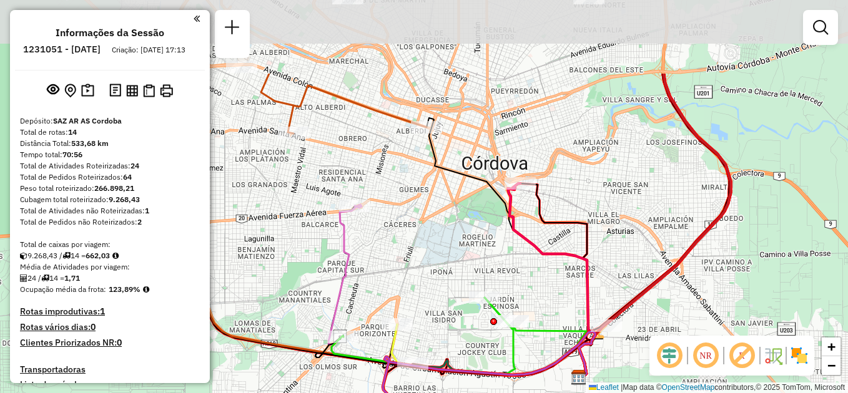
drag, startPoint x: 447, startPoint y: 167, endPoint x: 454, endPoint y: 282, distance: 115.7
click at [454, 282] on div "Janela de atendimento Grade de atendimento Capacidade Transportadoras Veículos …" at bounding box center [424, 196] width 848 height 393
